Goal: Task Accomplishment & Management: Manage account settings

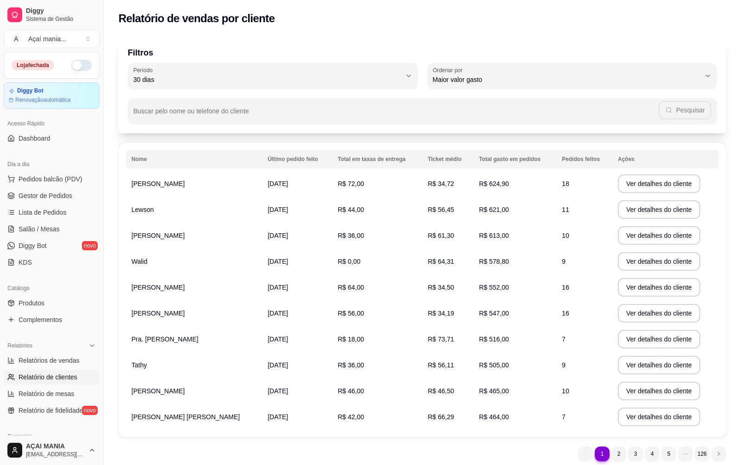
select select "30"
select select "HIGHEST_TOTAL_SPENT_WITH_ORDERS"
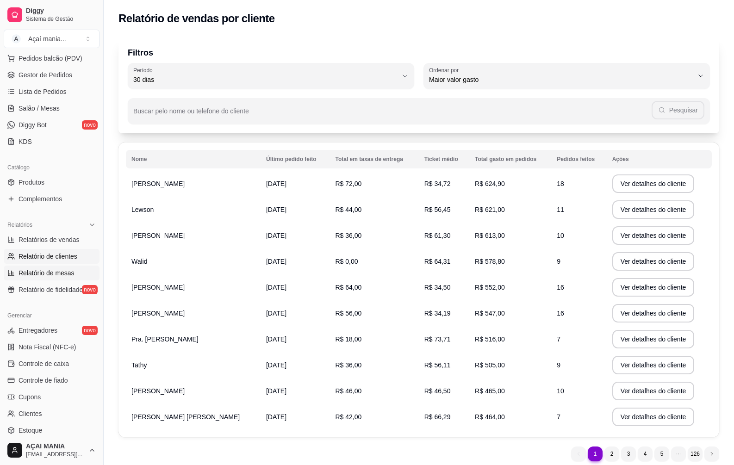
scroll to position [139, 0]
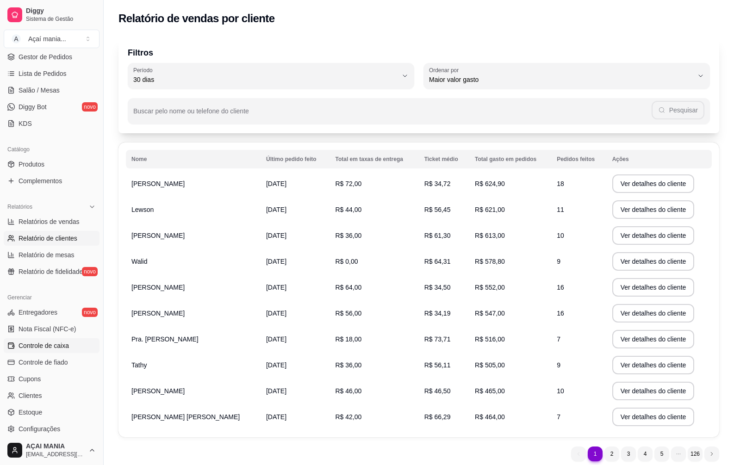
click at [51, 345] on span "Controle de caixa" at bounding box center [44, 345] width 50 height 9
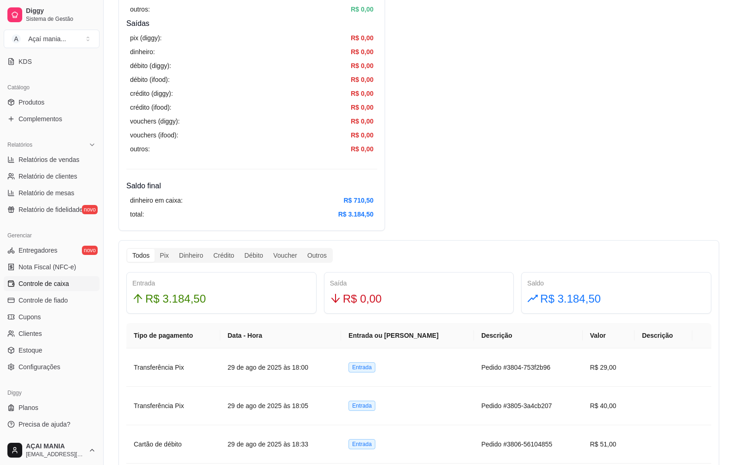
scroll to position [370, 0]
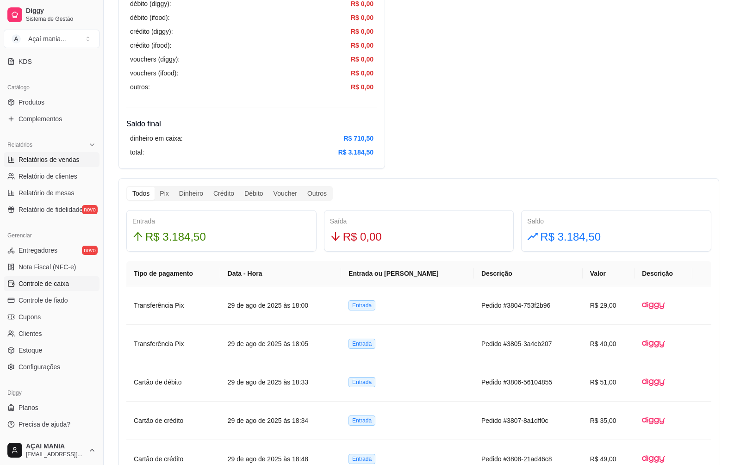
click at [63, 161] on span "Relatórios de vendas" at bounding box center [49, 159] width 61 height 9
select select "ALL"
select select "0"
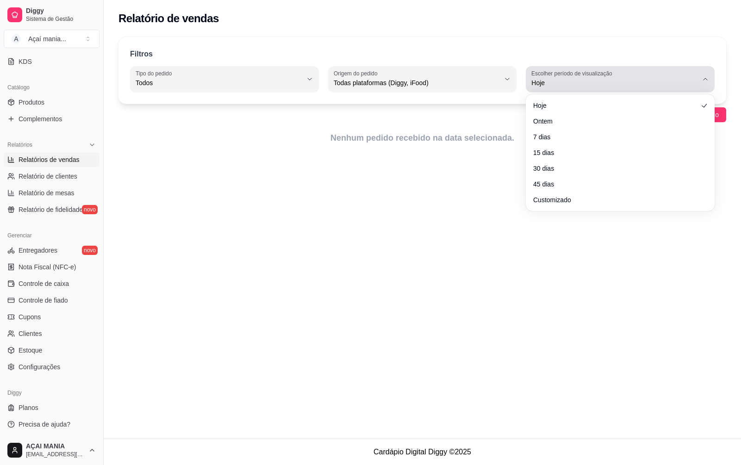
click at [669, 89] on button "Escolher período de visualização Hoje" at bounding box center [620, 79] width 189 height 26
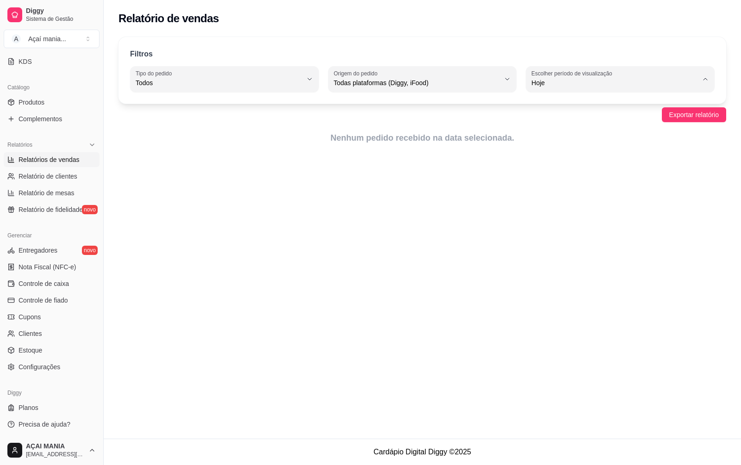
click at [570, 121] on span "Ontem" at bounding box center [616, 120] width 158 height 9
type input "1"
select select "1"
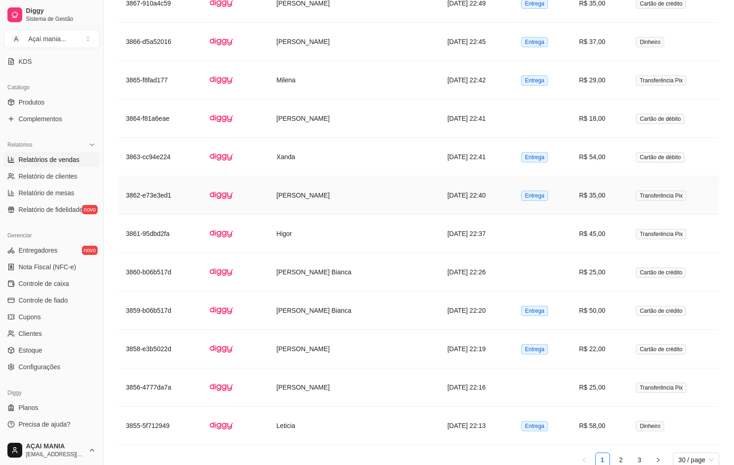
scroll to position [1294, 0]
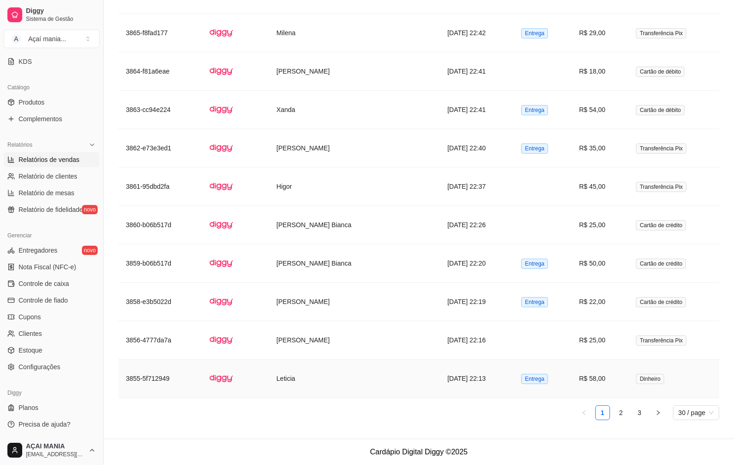
click at [355, 372] on td "Leticia" at bounding box center [354, 378] width 171 height 38
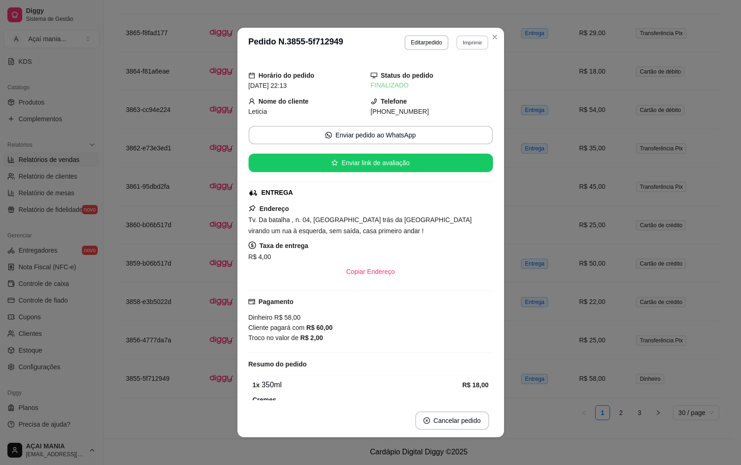
click at [462, 46] on button "Imprimir" at bounding box center [472, 42] width 32 height 14
click at [464, 78] on button "IMPRESSORA" at bounding box center [452, 75] width 67 height 15
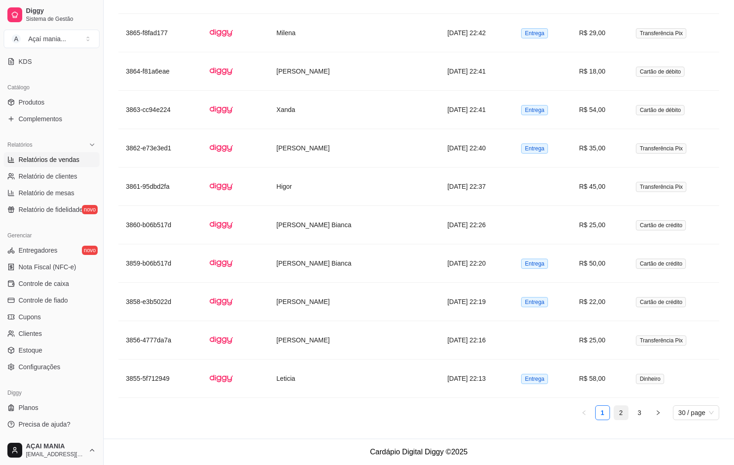
click at [623, 417] on link "2" at bounding box center [621, 413] width 14 height 14
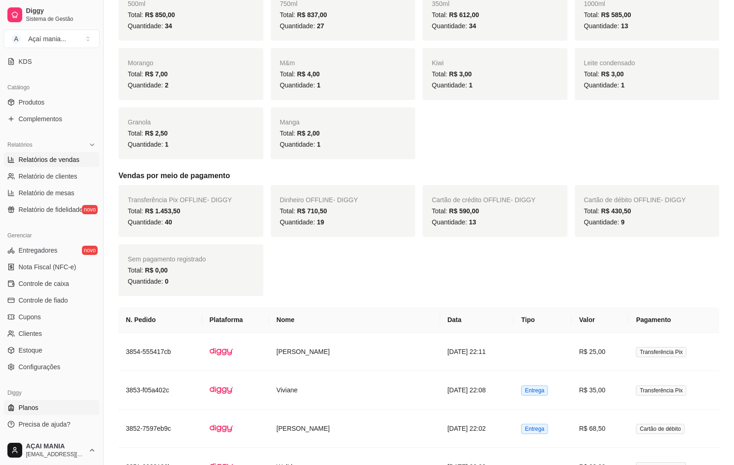
scroll to position [230, 0]
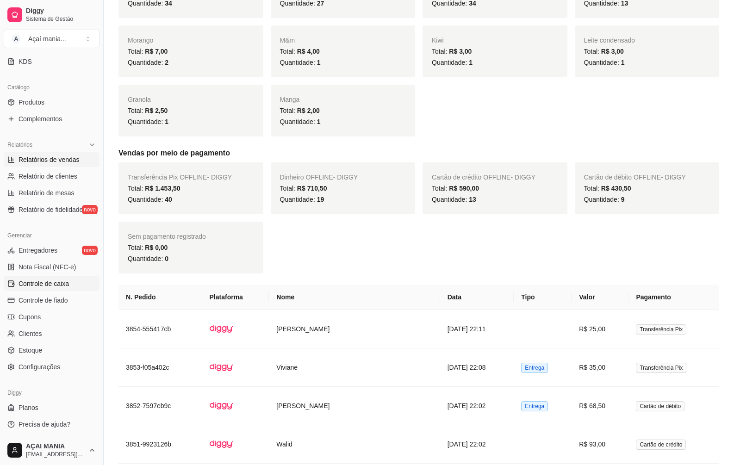
click at [37, 285] on span "Controle de caixa" at bounding box center [44, 283] width 50 height 9
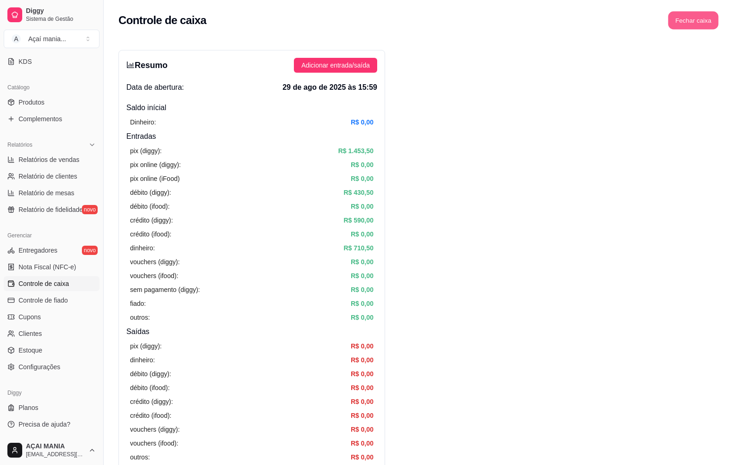
click at [709, 22] on button "Fechar caixa" at bounding box center [693, 21] width 50 height 18
click at [727, 77] on button "Sim" at bounding box center [719, 82] width 19 height 11
